Goal: Check status: Check status

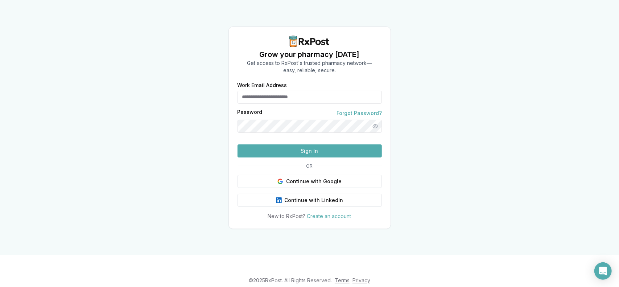
type input "**********"
click at [276, 157] on button "Sign In" at bounding box center [310, 150] width 144 height 13
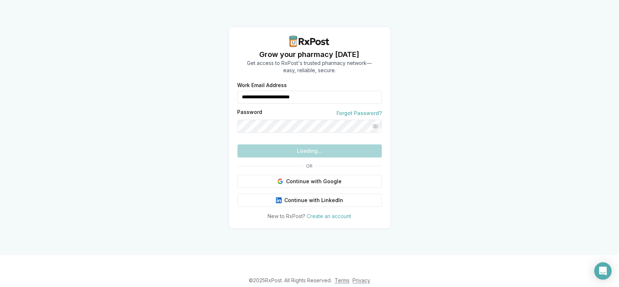
click at [276, 157] on form "**********" at bounding box center [310, 120] width 144 height 75
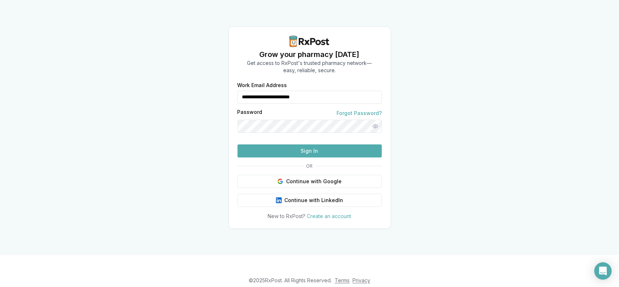
click at [272, 157] on button "Sign In" at bounding box center [310, 150] width 144 height 13
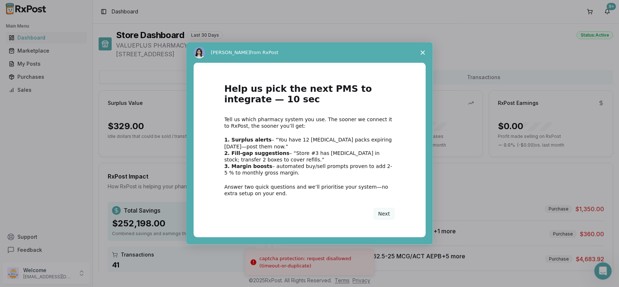
click at [428, 50] on span "Close survey" at bounding box center [423, 52] width 20 height 20
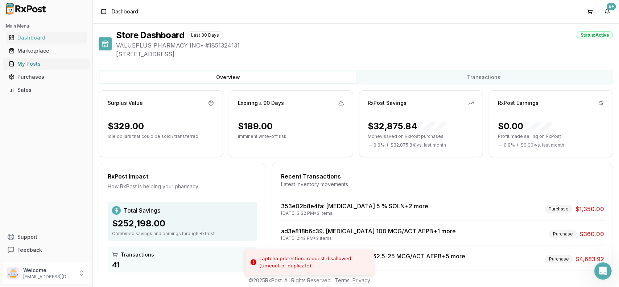
click at [20, 67] on div "My Posts" at bounding box center [46, 63] width 75 height 7
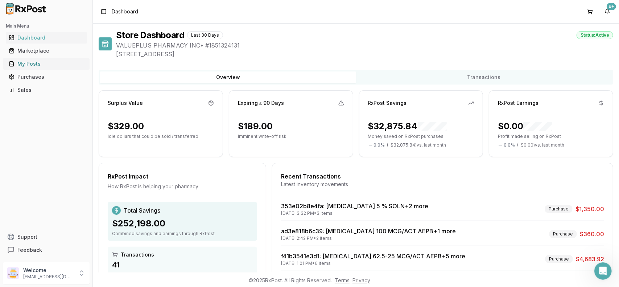
click at [37, 66] on div "My Posts" at bounding box center [46, 63] width 75 height 7
click at [37, 64] on div "My Posts" at bounding box center [46, 63] width 75 height 7
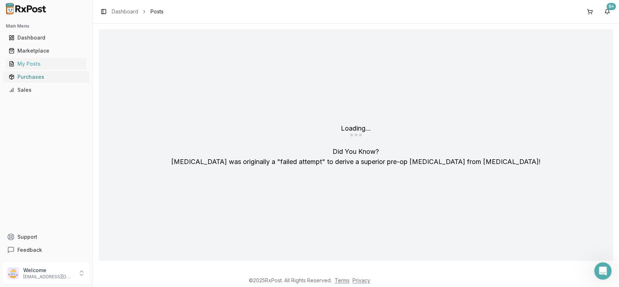
click at [30, 80] on div "Purchases" at bounding box center [46, 76] width 75 height 7
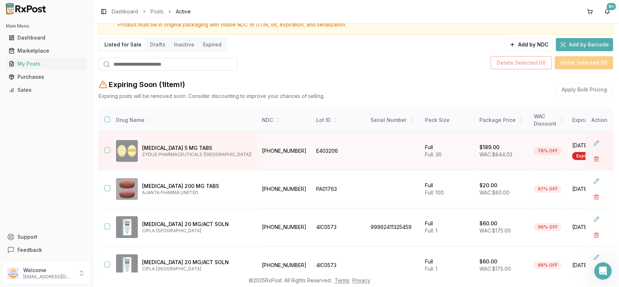
scroll to position [73, 0]
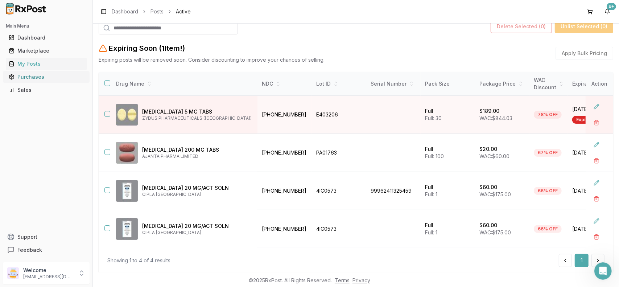
click at [41, 81] on link "Purchases" at bounding box center [46, 76] width 81 height 13
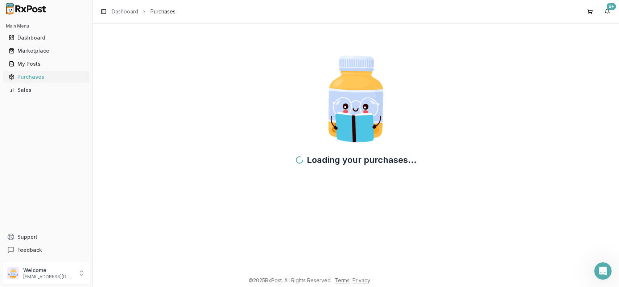
click at [74, 74] on div "Purchases" at bounding box center [46, 76] width 75 height 7
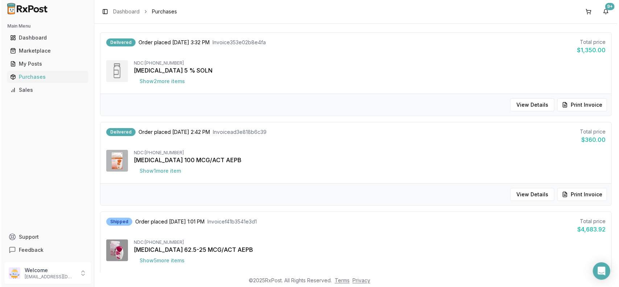
scroll to position [109, 0]
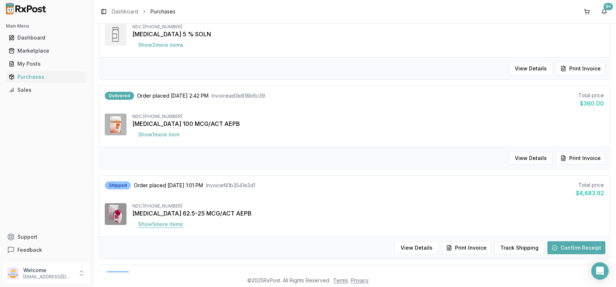
click at [177, 223] on button "Show 5 more item s" at bounding box center [160, 224] width 57 height 13
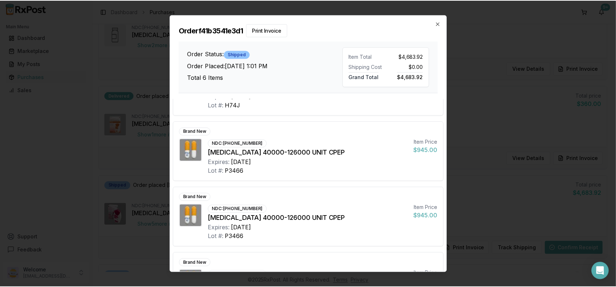
scroll to position [181, 0]
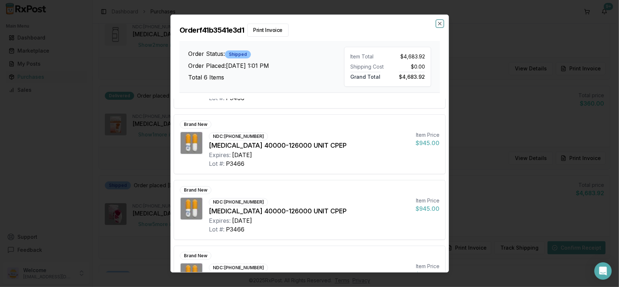
drag, startPoint x: 441, startPoint y: 22, endPoint x: 451, endPoint y: 42, distance: 22.2
click at [441, 23] on icon "button" at bounding box center [440, 24] width 6 height 6
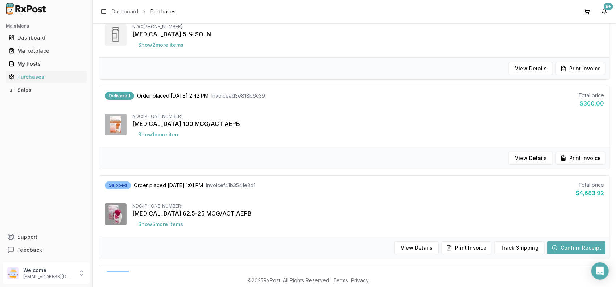
click at [593, 251] on button "Confirm Receipt" at bounding box center [577, 247] width 58 height 13
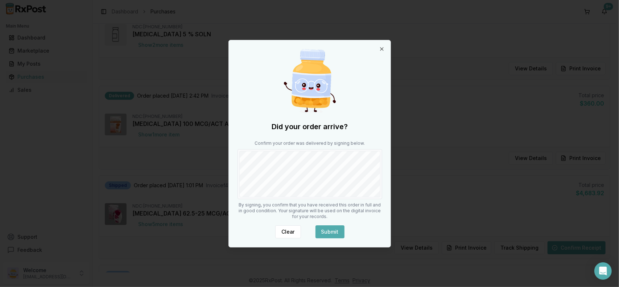
drag, startPoint x: 330, startPoint y: 235, endPoint x: 270, endPoint y: 205, distance: 68.0
click at [330, 233] on button "Submit" at bounding box center [330, 231] width 29 height 13
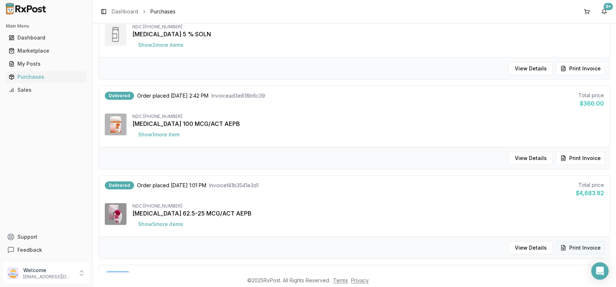
click at [584, 250] on button "Print Invoice" at bounding box center [581, 247] width 50 height 13
